Goal: Obtain resource: Obtain resource

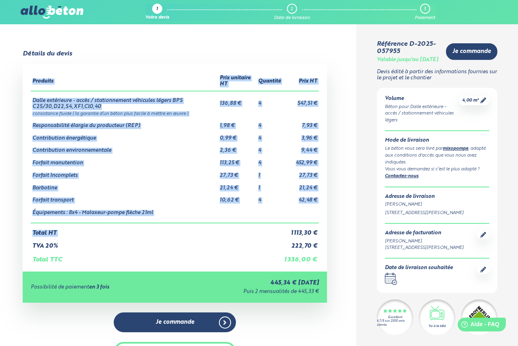
drag, startPoint x: 290, startPoint y: 232, endPoint x: 331, endPoint y: 239, distance: 41.0
click at [327, 236] on div "Détails du devis Produits Prix unitaire HT Quantité Prix HT Dalle extérieure - …" at bounding box center [175, 220] width 363 height 341
click at [325, 251] on div "Produits Prix unitaire HT Quantité Prix HT Dalle extérieure - accès / stationne…" at bounding box center [175, 168] width 305 height 208
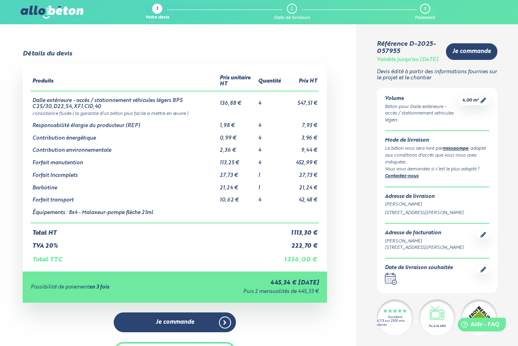
click at [304, 260] on td "1 336,00 €" at bounding box center [300, 257] width 36 height 14
drag, startPoint x: 288, startPoint y: 260, endPoint x: 306, endPoint y: 259, distance: 17.4
click at [305, 259] on td "1 336,00 €" at bounding box center [300, 257] width 36 height 14
click at [311, 259] on td "1 336,00 €" at bounding box center [300, 257] width 36 height 14
click at [325, 156] on div "Produits Prix unitaire HT Quantité Prix HT Dalle extérieure - accès / stationne…" at bounding box center [175, 168] width 305 height 208
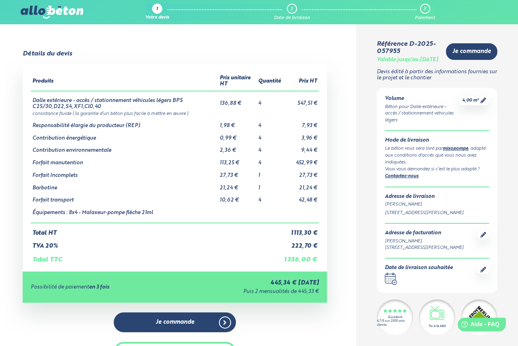
click at [91, 137] on td "Contribution énergétique" at bounding box center [124, 135] width 187 height 13
drag, startPoint x: 81, startPoint y: 149, endPoint x: 93, endPoint y: 154, distance: 12.7
click at [91, 152] on td "Contribution environnementale" at bounding box center [124, 147] width 187 height 13
click at [72, 176] on td "Forfait Incomplets" at bounding box center [124, 172] width 187 height 13
click at [121, 214] on td "Équipements : 8x4 - Malaxeur-pompe flèche 21ml" at bounding box center [124, 213] width 187 height 19
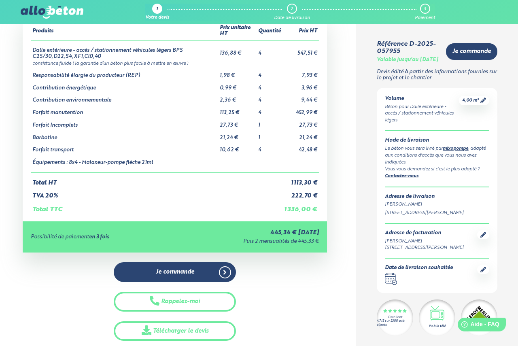
scroll to position [88, 0]
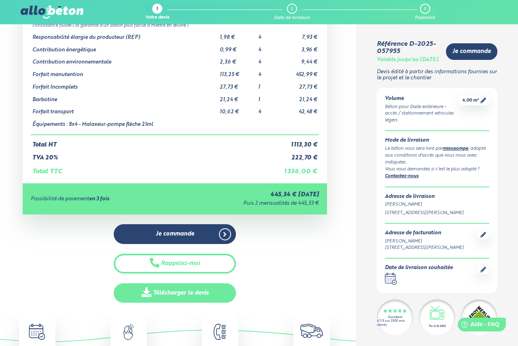
click at [206, 295] on link "Télécharger le devis" at bounding box center [175, 293] width 122 height 20
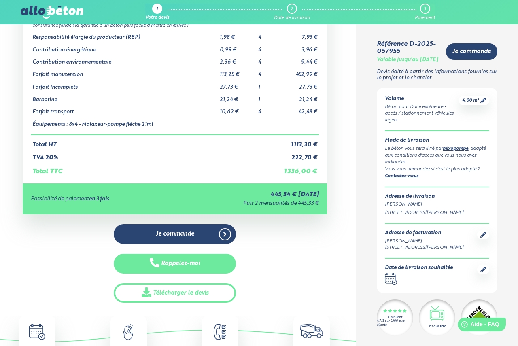
click at [206, 265] on button "Rappelez-moi" at bounding box center [175, 264] width 122 height 20
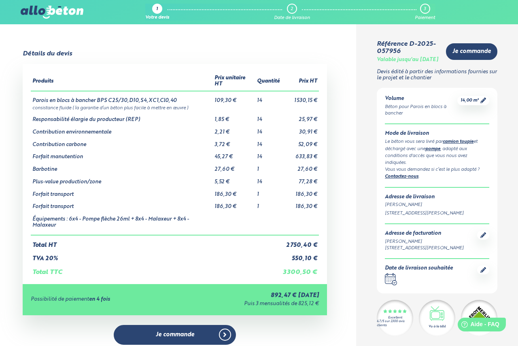
click at [162, 261] on td "TVA 20%" at bounding box center [156, 255] width 251 height 13
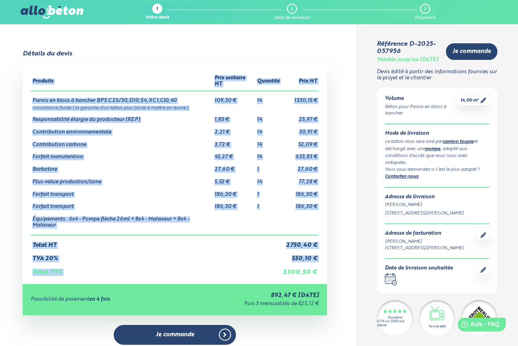
drag, startPoint x: 283, startPoint y: 271, endPoint x: 350, endPoint y: 269, distance: 67.2
click at [348, 269] on div "Détails du devis Produits Prix unitaire HT Quantité Prix HT Parois en blocs à b…" at bounding box center [175, 226] width 363 height 353
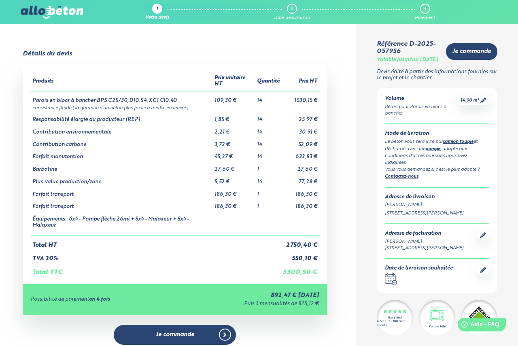
click at [258, 238] on td "Total HT" at bounding box center [156, 242] width 251 height 14
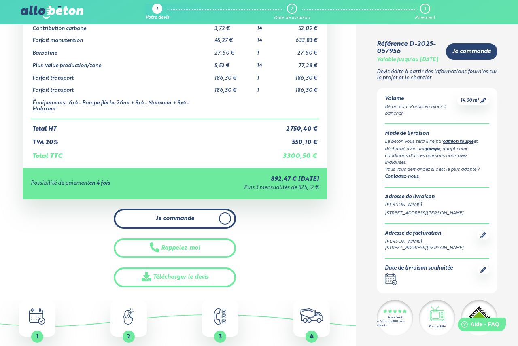
scroll to position [118, 0]
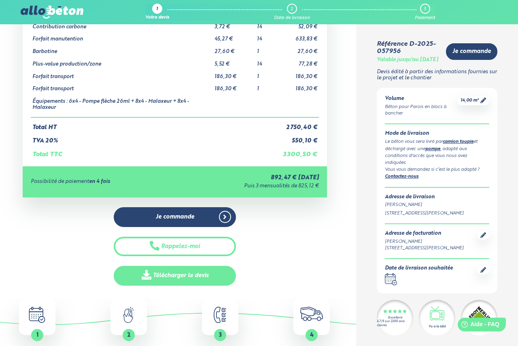
click at [191, 272] on link "Télécharger le devis" at bounding box center [175, 276] width 122 height 20
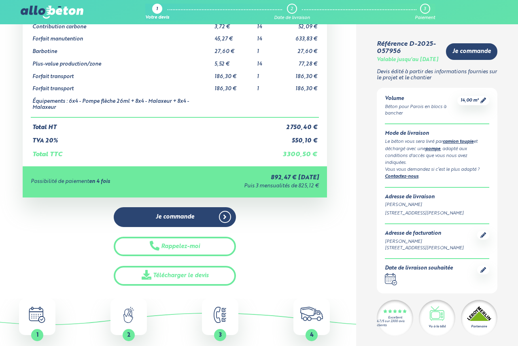
scroll to position [118, 0]
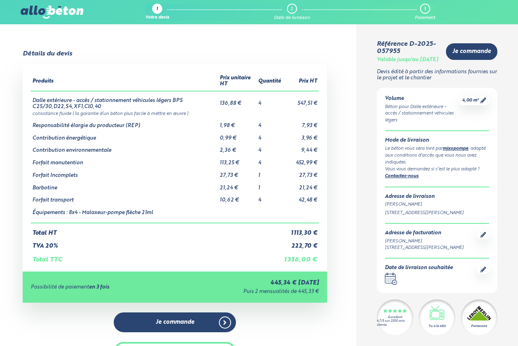
scroll to position [88, 0]
